Goal: Task Accomplishment & Management: Complete application form

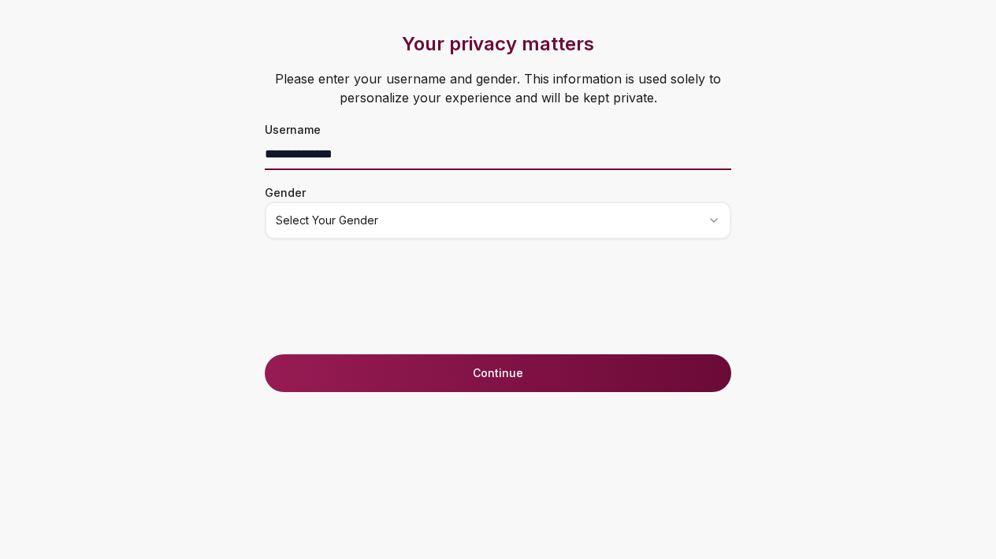
type input "**********"
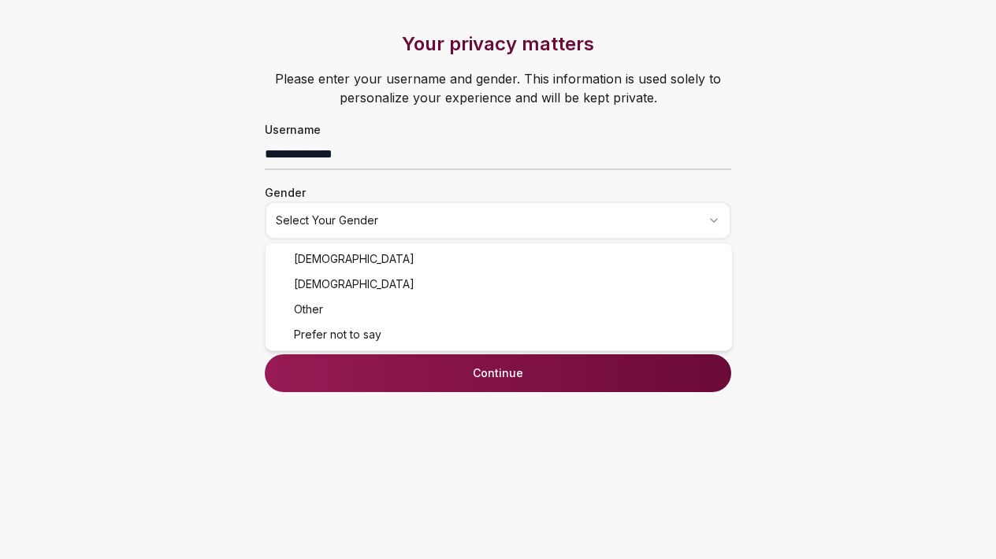
click at [421, 228] on html "**********" at bounding box center [498, 279] width 996 height 559
click at [403, 376] on button "Continue" at bounding box center [498, 373] width 466 height 38
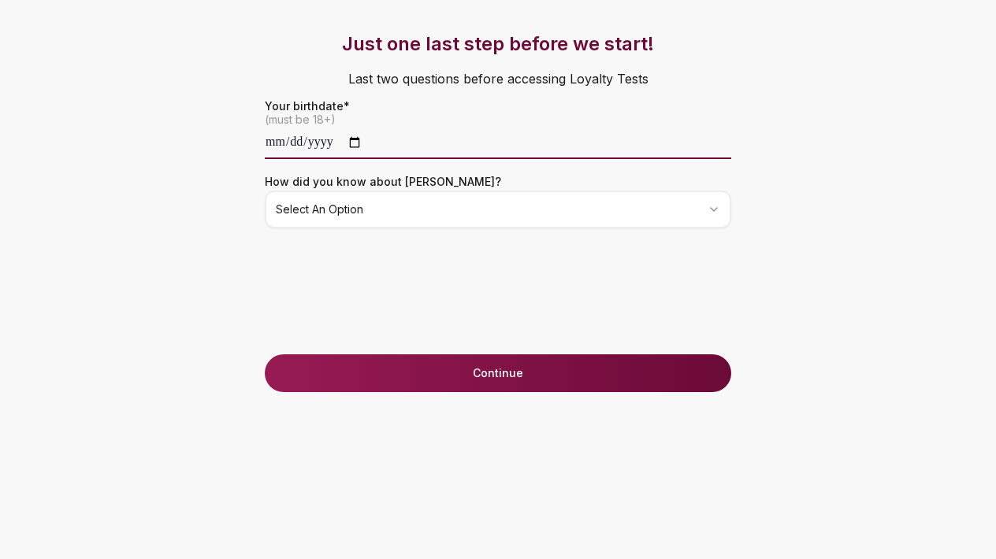
click at [362, 145] on input "date" at bounding box center [498, 144] width 466 height 32
click at [303, 146] on input "date" at bounding box center [498, 144] width 466 height 32
click at [320, 135] on input "date" at bounding box center [498, 144] width 466 height 32
type input "**********"
click at [394, 243] on div "**********" at bounding box center [497, 193] width 529 height 323
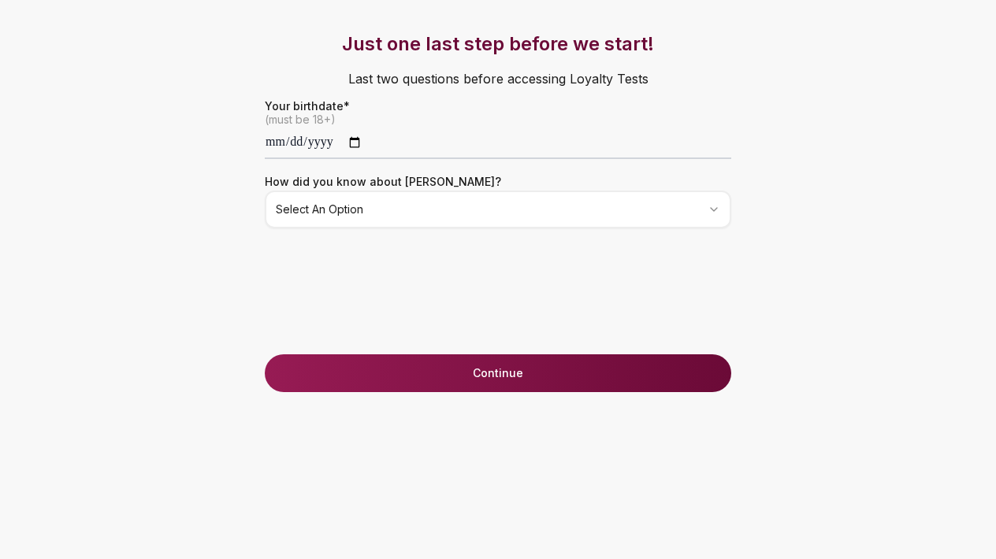
click at [357, 217] on html "**********" at bounding box center [498, 279] width 996 height 559
click at [377, 351] on div "**********" at bounding box center [497, 193] width 529 height 323
click at [384, 371] on button "Continue" at bounding box center [498, 373] width 466 height 38
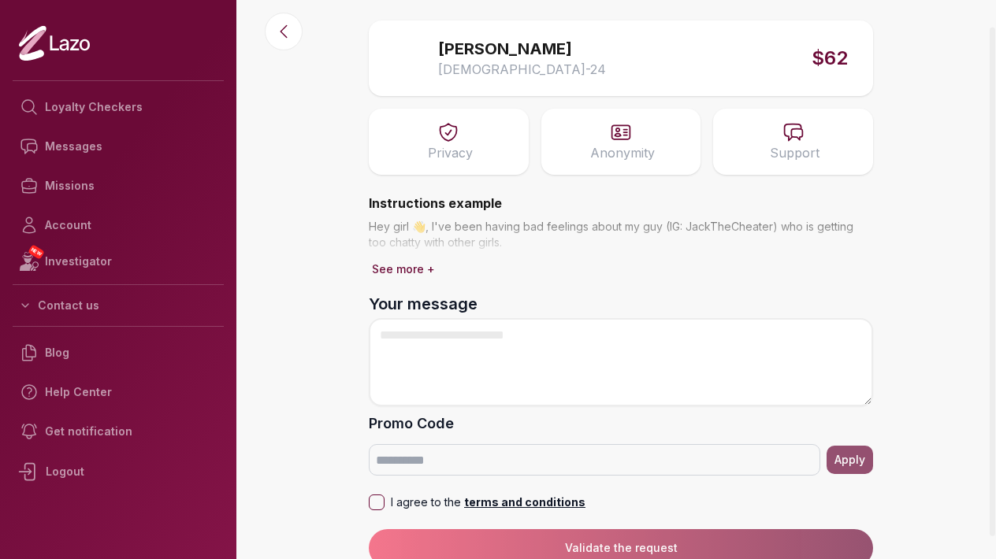
scroll to position [54, 0]
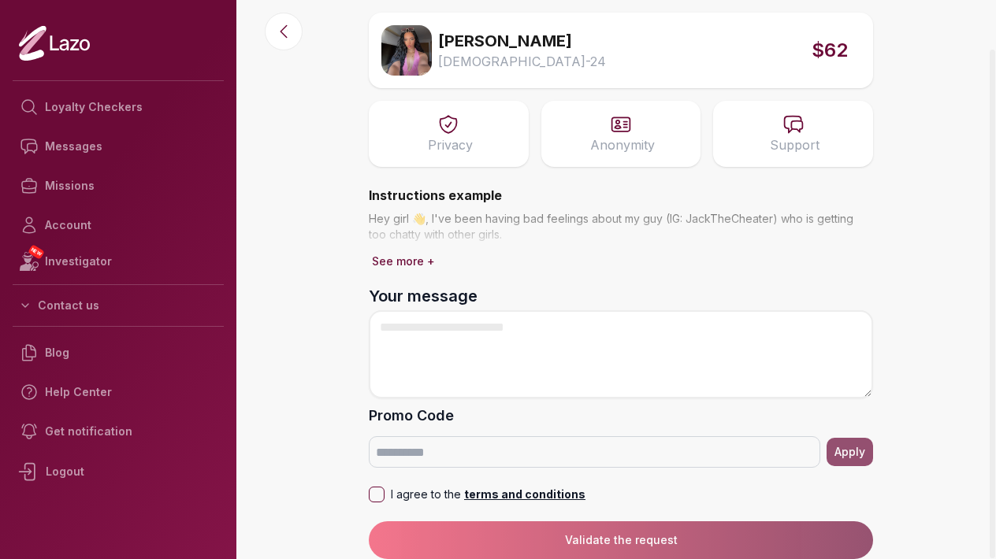
click at [413, 253] on button "See more +" at bounding box center [403, 261] width 69 height 22
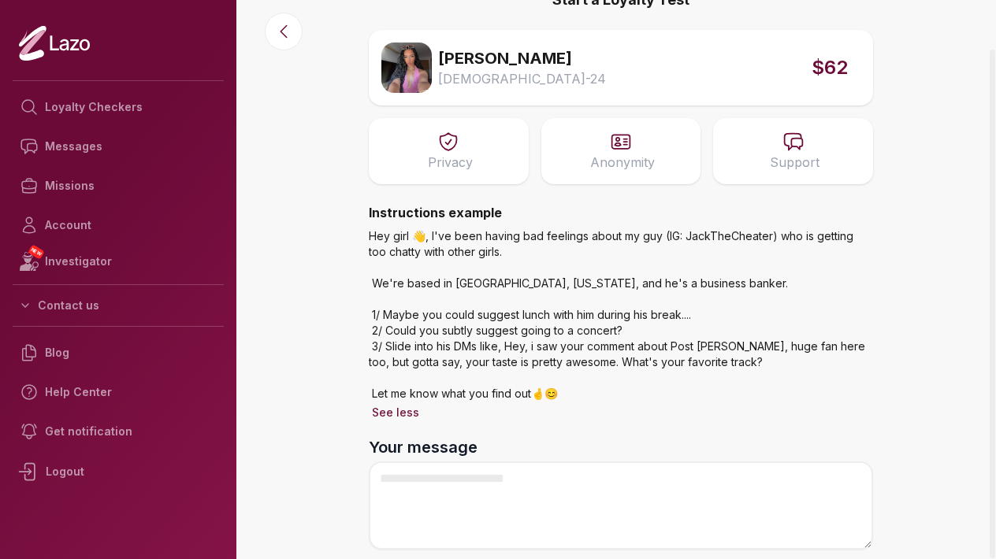
scroll to position [32, 0]
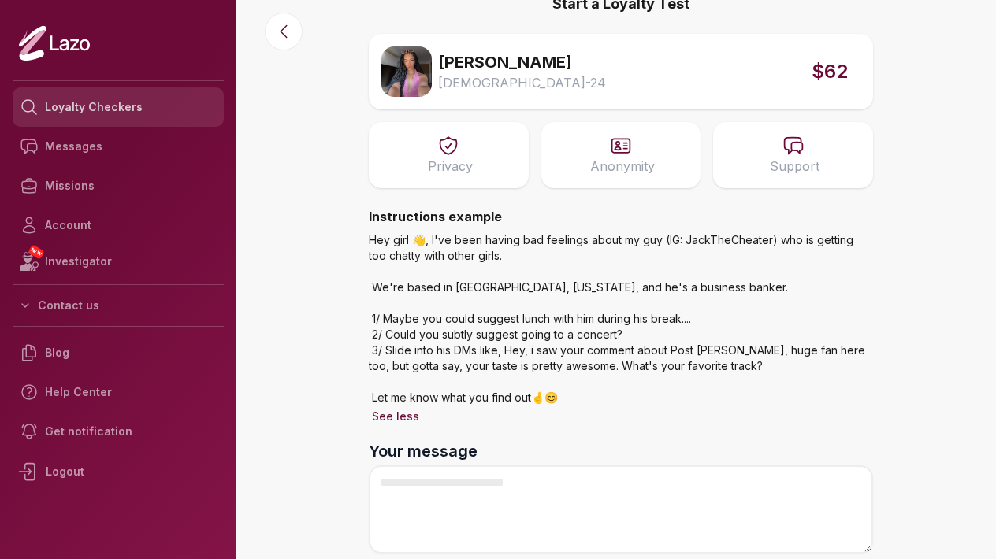
click at [80, 101] on link "Loyalty Checkers" at bounding box center [118, 106] width 211 height 39
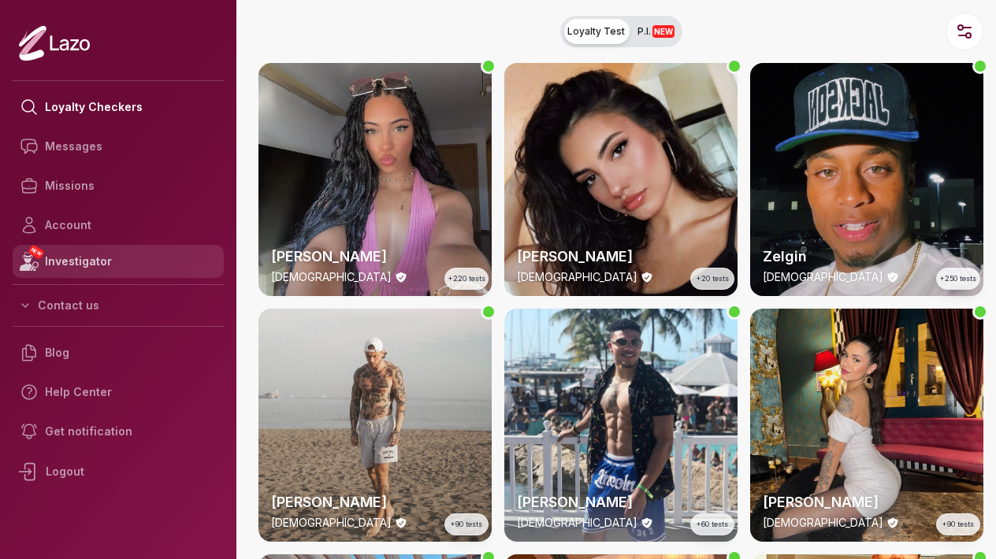
click at [96, 248] on link "NEW Investigator" at bounding box center [118, 261] width 211 height 33
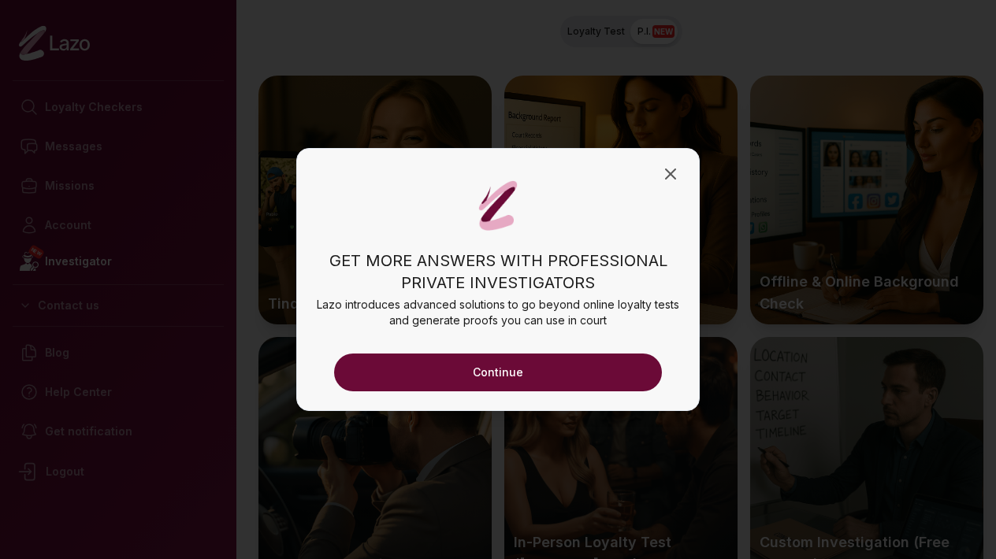
click at [492, 376] on button "Continue" at bounding box center [498, 373] width 328 height 38
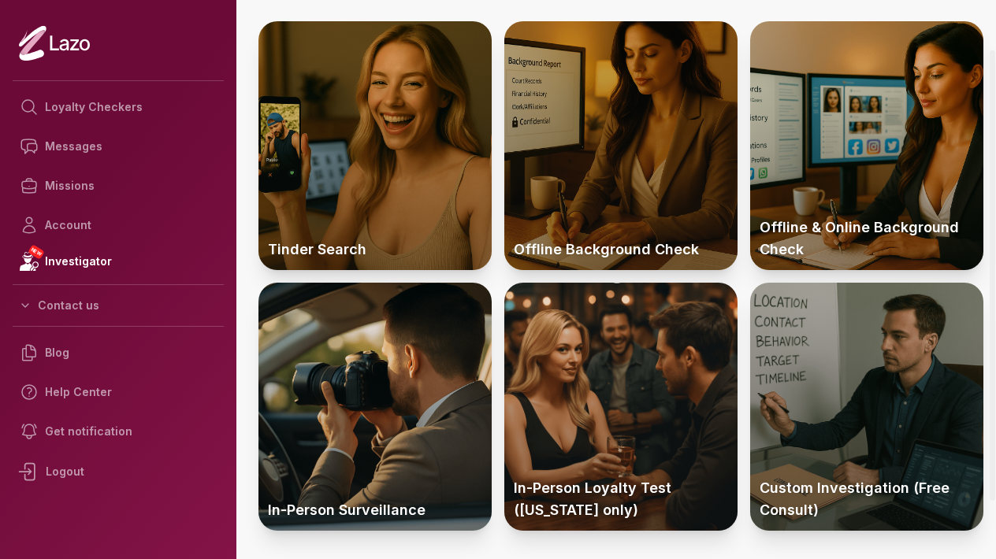
scroll to position [63, 0]
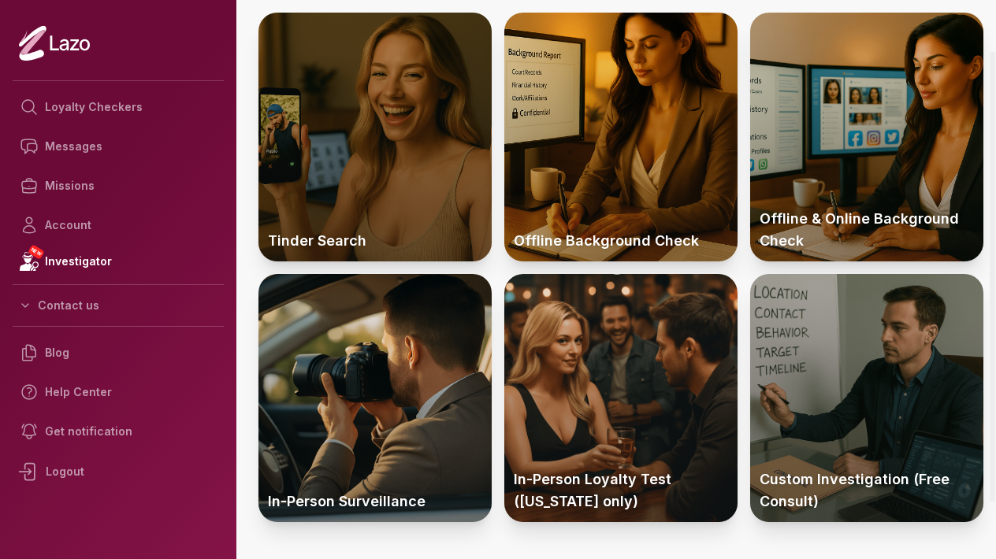
click at [408, 188] on div at bounding box center [374, 137] width 233 height 249
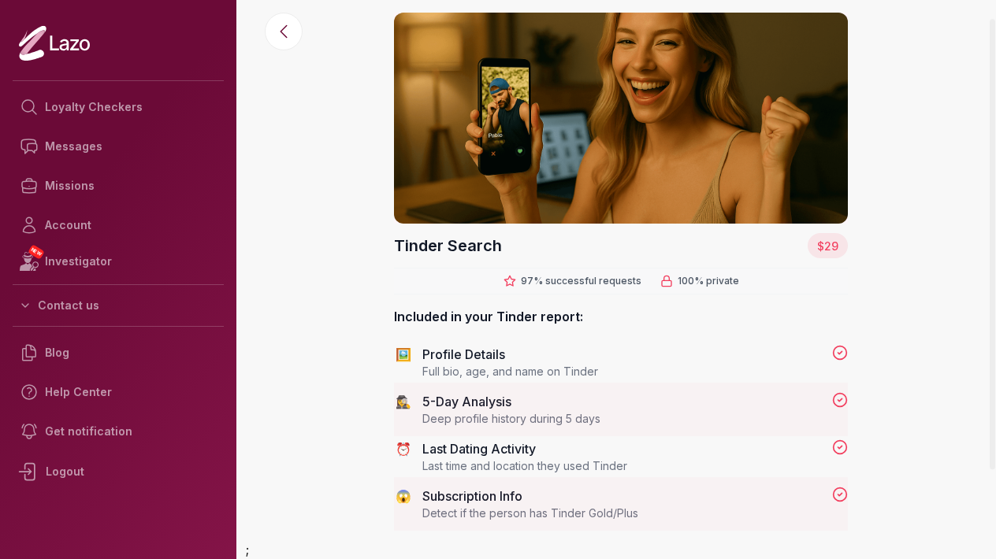
scroll to position [19, 0]
click at [729, 357] on p "Profile Details" at bounding box center [622, 354] width 400 height 19
click at [605, 498] on div "😱 Subscription Info Detect if the person has Tinder Gold/Plus" at bounding box center [621, 504] width 454 height 35
click at [828, 350] on div "🖼️ Profile Details Full bio, age, and name on Tinder" at bounding box center [621, 362] width 454 height 35
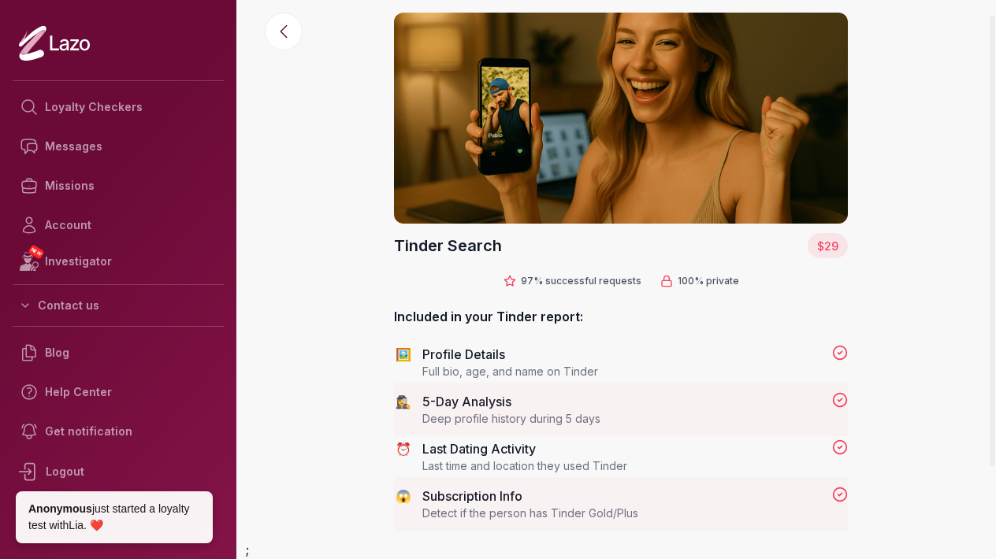
click at [838, 238] on div "$29" at bounding box center [827, 245] width 40 height 25
click at [624, 132] on img at bounding box center [621, 118] width 454 height 211
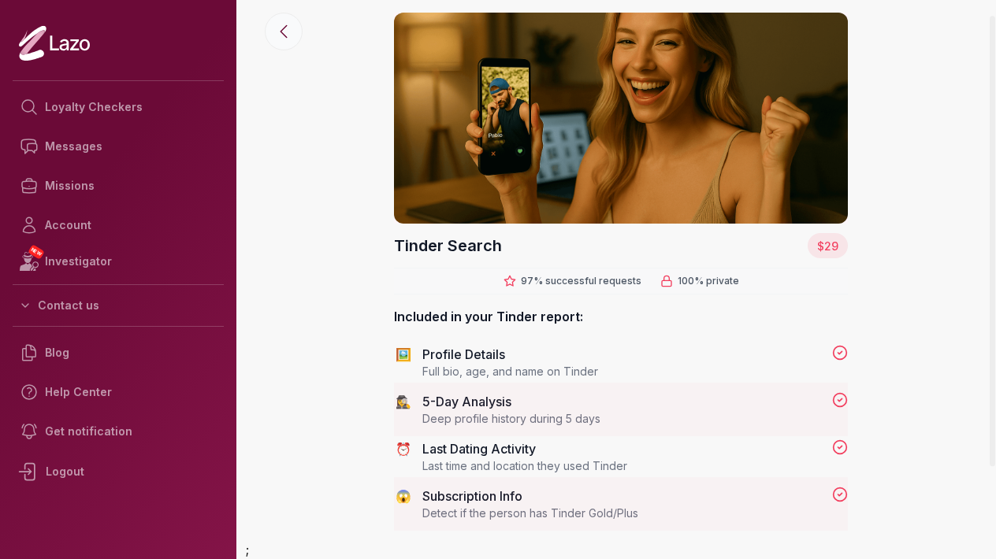
click at [293, 35] on button at bounding box center [284, 32] width 38 height 38
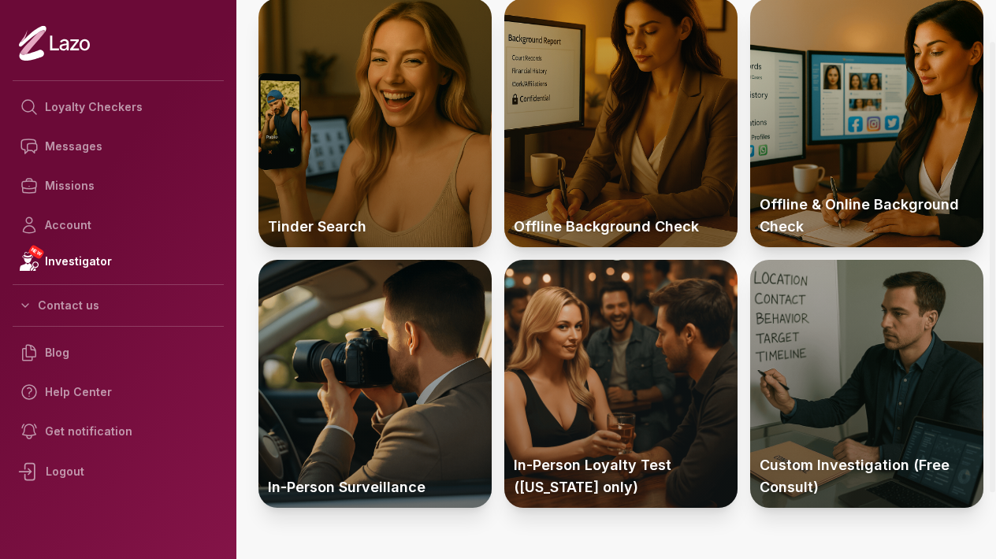
scroll to position [46, 0]
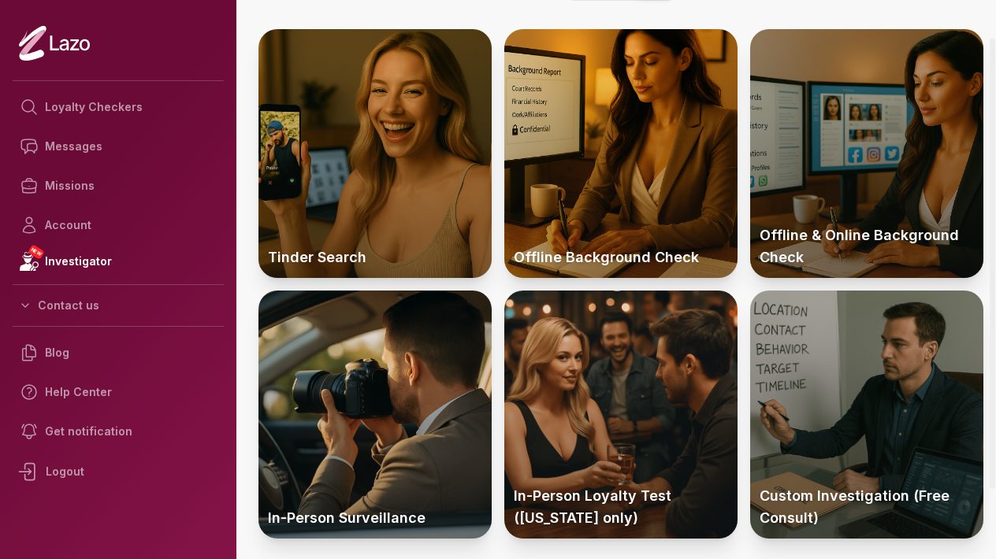
click at [785, 195] on div at bounding box center [866, 153] width 233 height 249
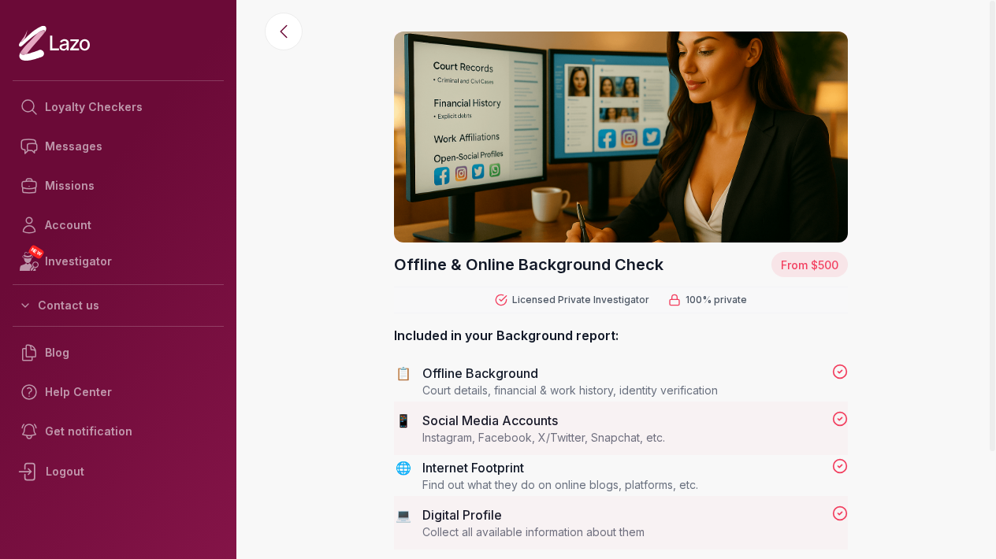
scroll to position [9, 0]
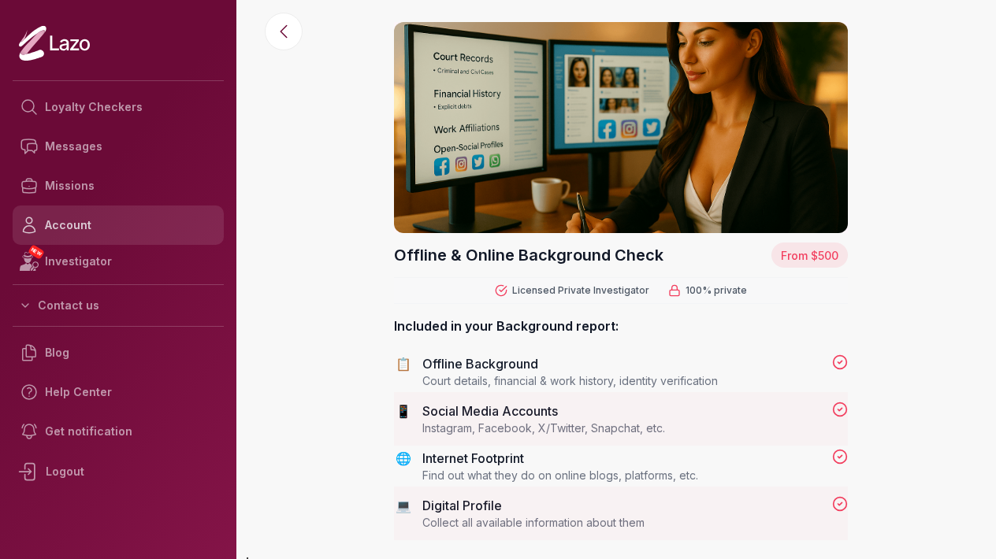
click at [120, 237] on link "Account" at bounding box center [118, 225] width 211 height 39
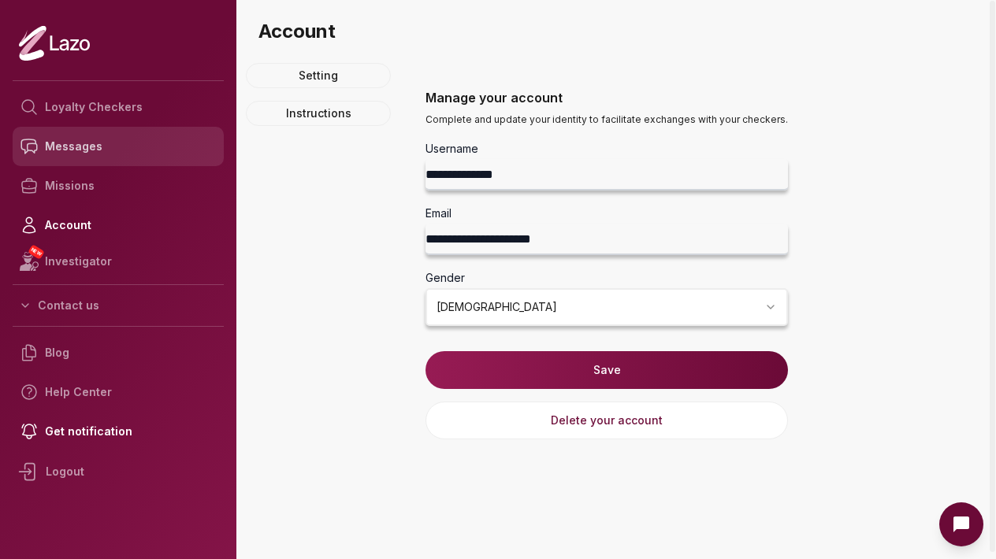
click at [126, 154] on link "Messages" at bounding box center [118, 146] width 211 height 39
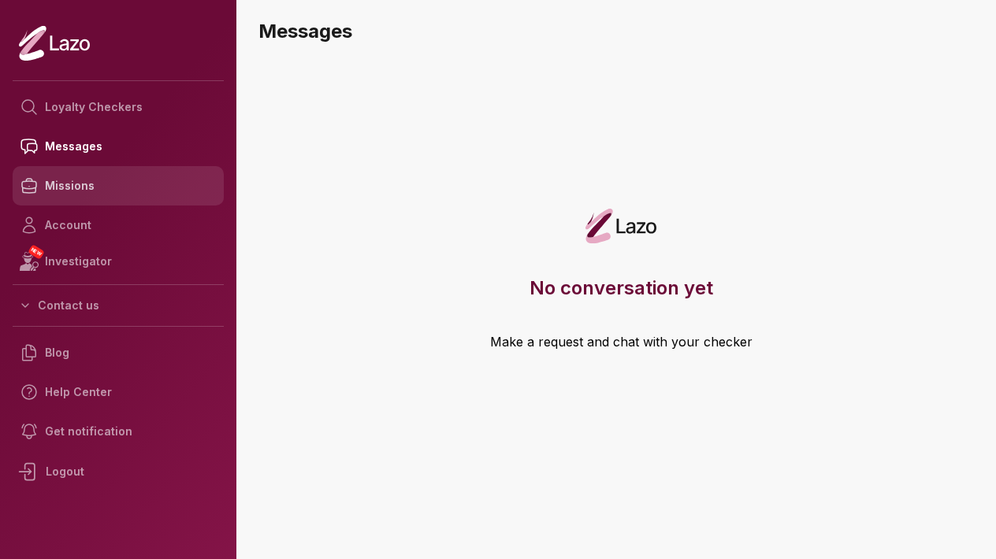
click at [85, 186] on link "Missions" at bounding box center [118, 185] width 211 height 39
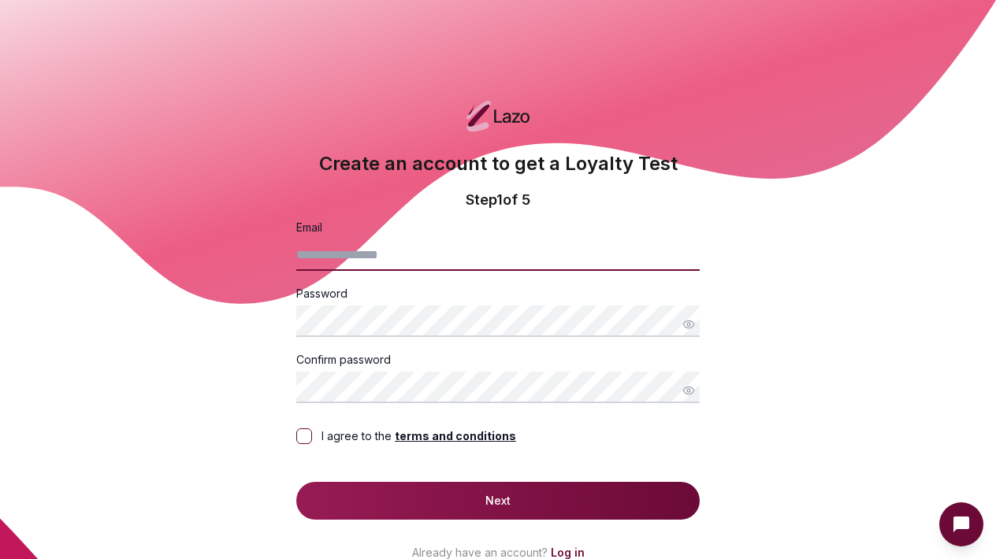
click at [391, 244] on input "Email" at bounding box center [497, 255] width 403 height 32
type input "**********"
click at [336, 438] on div "I agree to the terms and conditions" at bounding box center [418, 436] width 195 height 16
click at [312, 438] on button "I agree to the terms and conditions" at bounding box center [304, 436] width 16 height 16
click at [369, 497] on button "Next" at bounding box center [497, 501] width 403 height 38
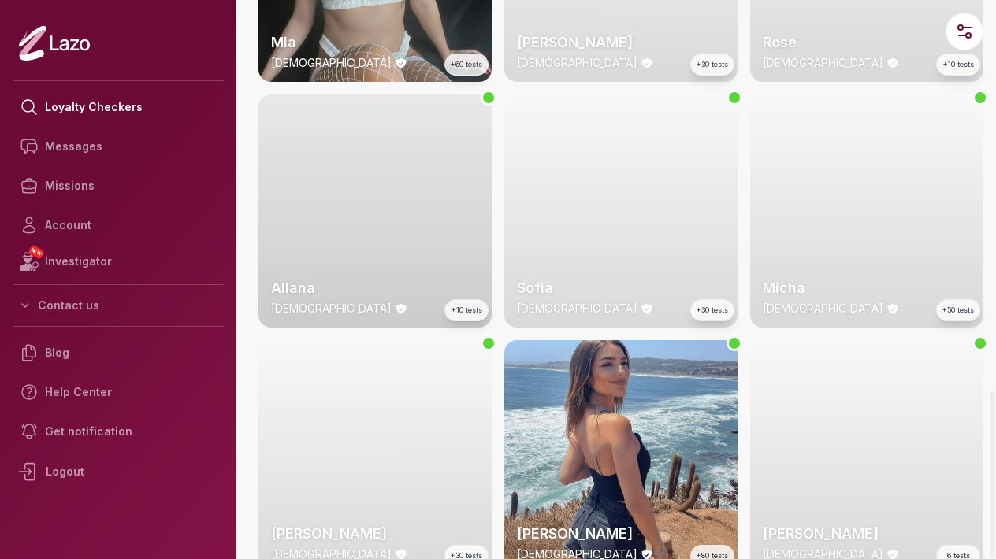
scroll to position [1530, 0]
